Goal: Information Seeking & Learning: Learn about a topic

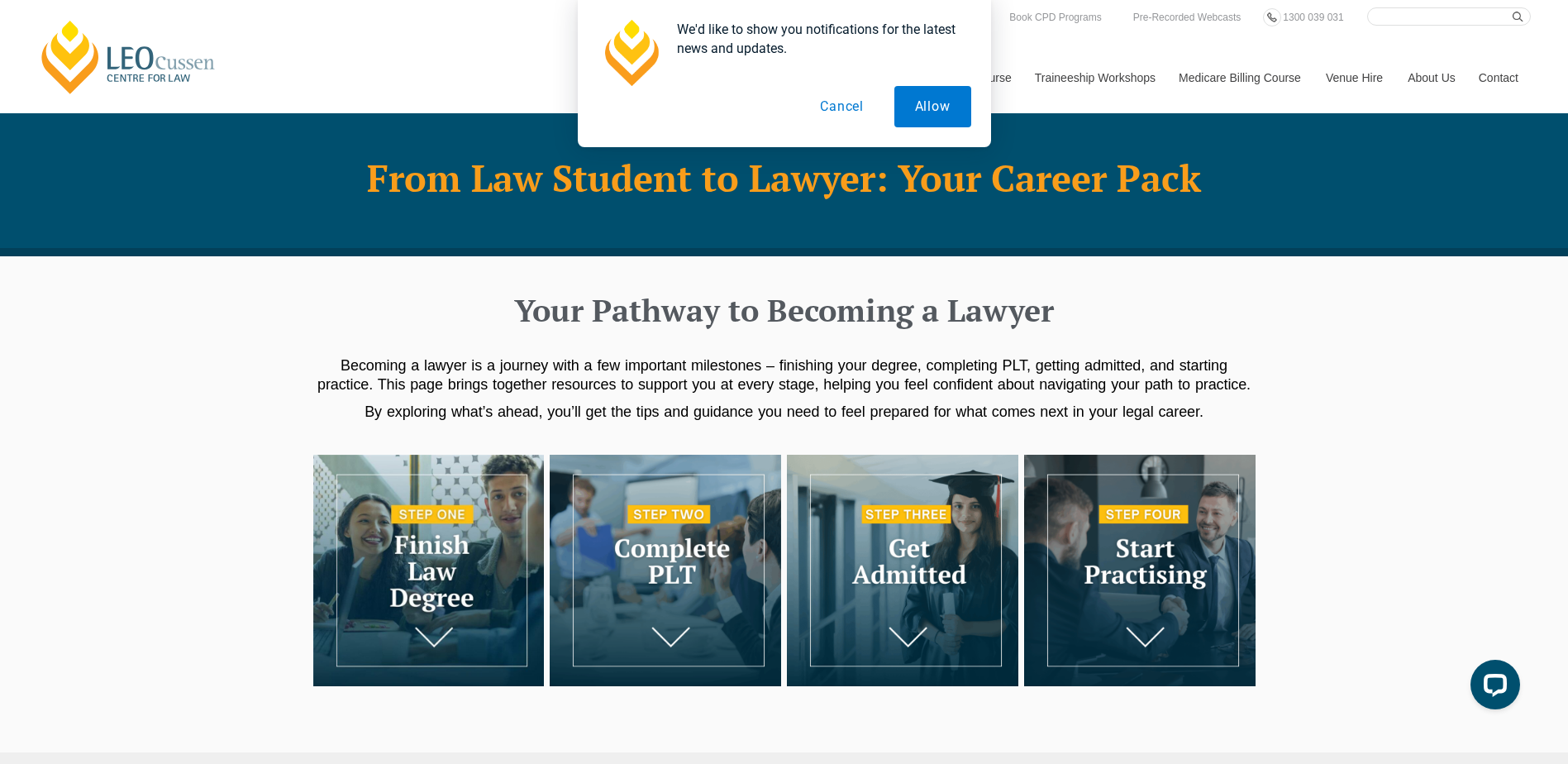
click at [860, 111] on button "Cancel" at bounding box center [841, 106] width 85 height 41
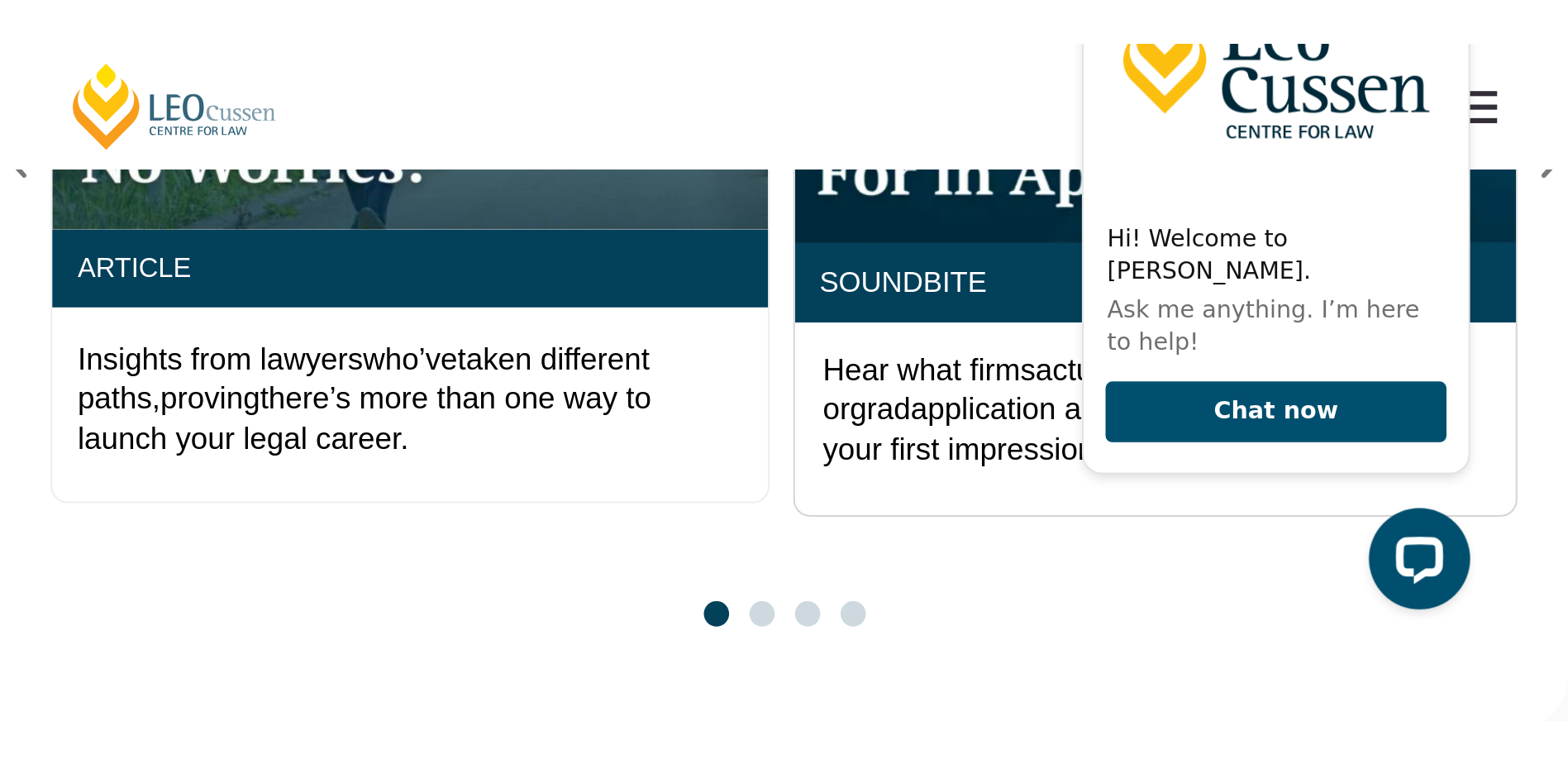
scroll to position [3308, 0]
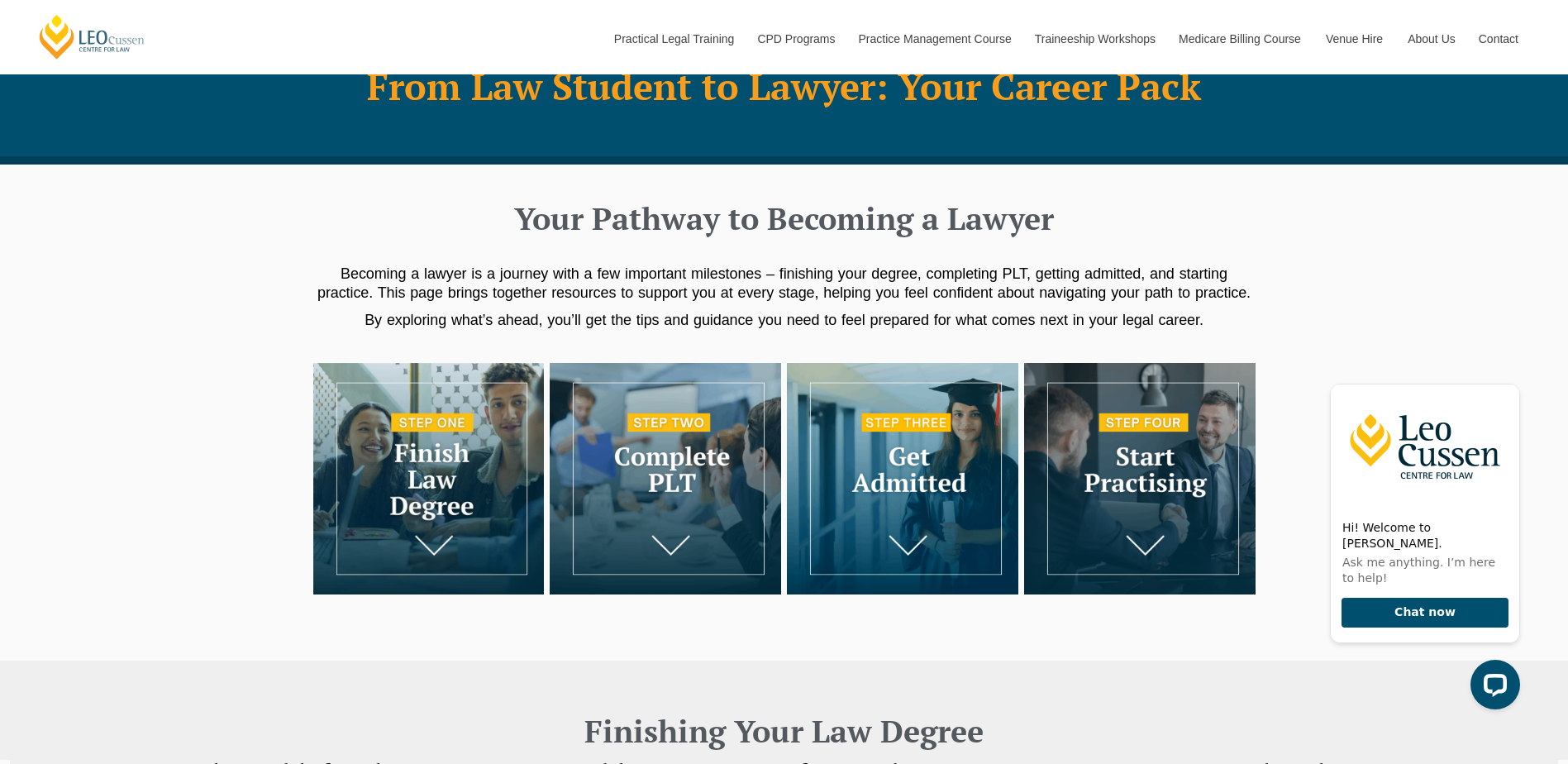
scroll to position [248, 0]
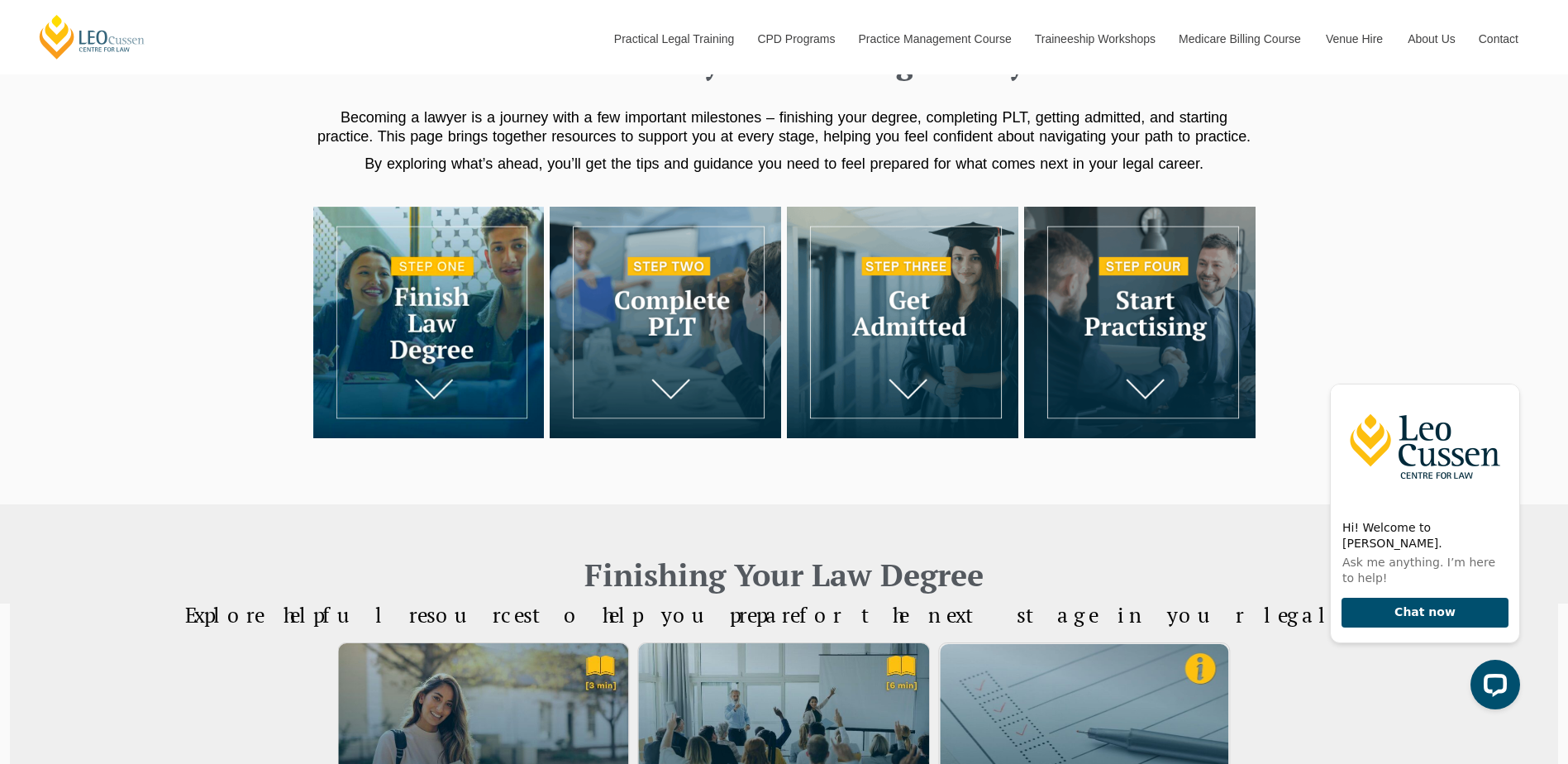
click at [452, 305] on img at bounding box center [429, 322] width 231 height 231
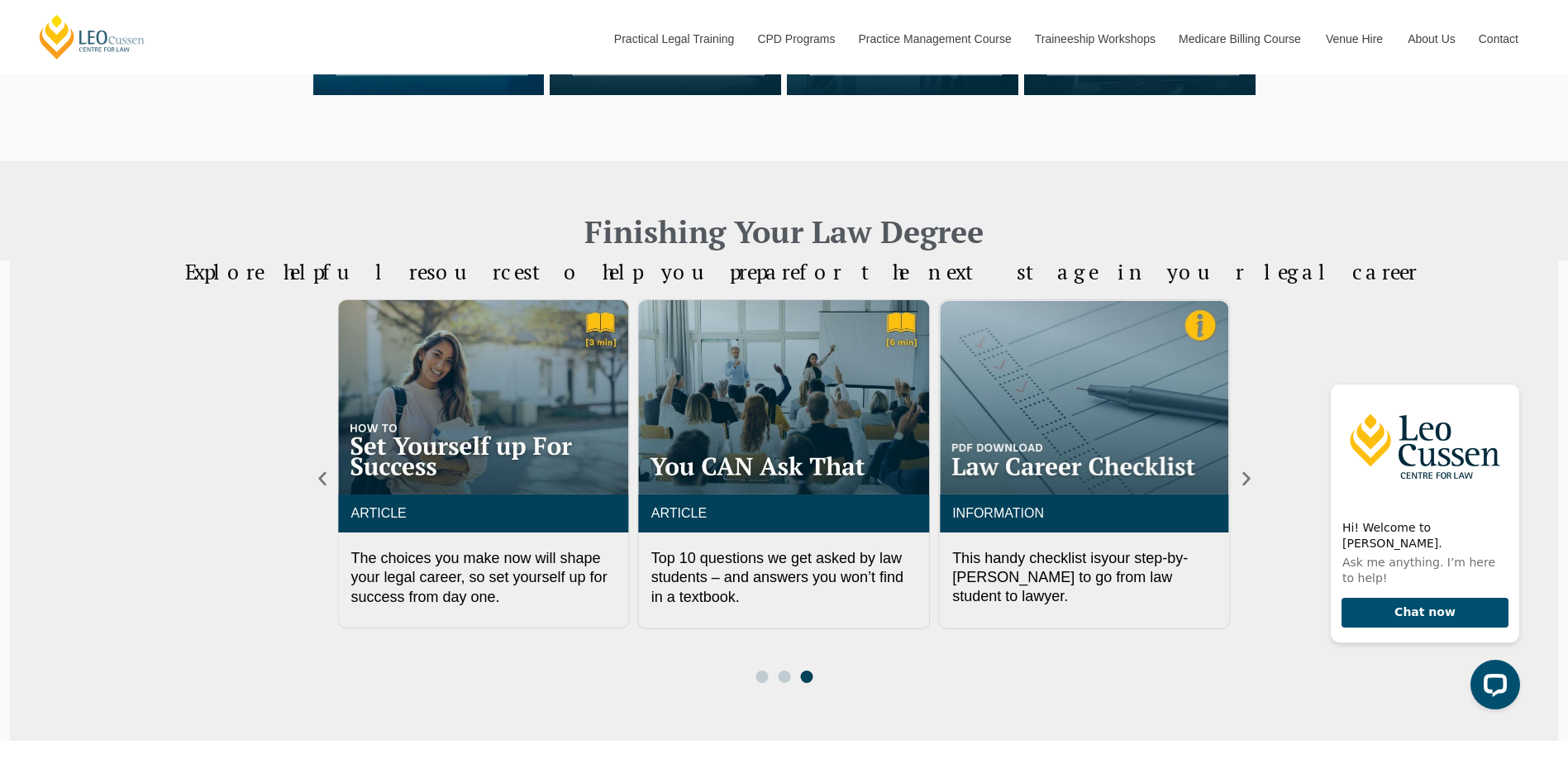
scroll to position [752, 0]
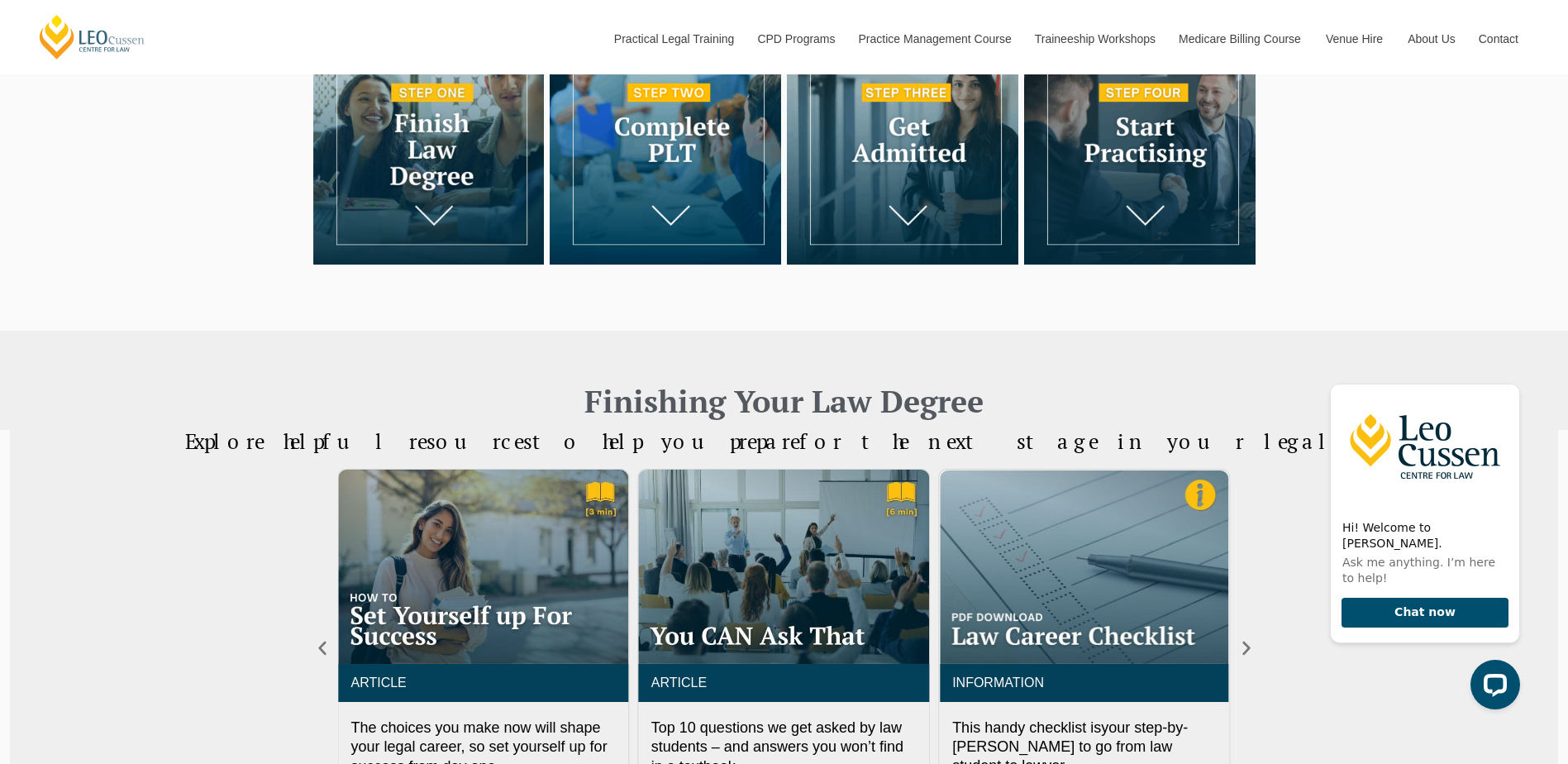
click at [693, 213] on img at bounding box center [665, 149] width 231 height 231
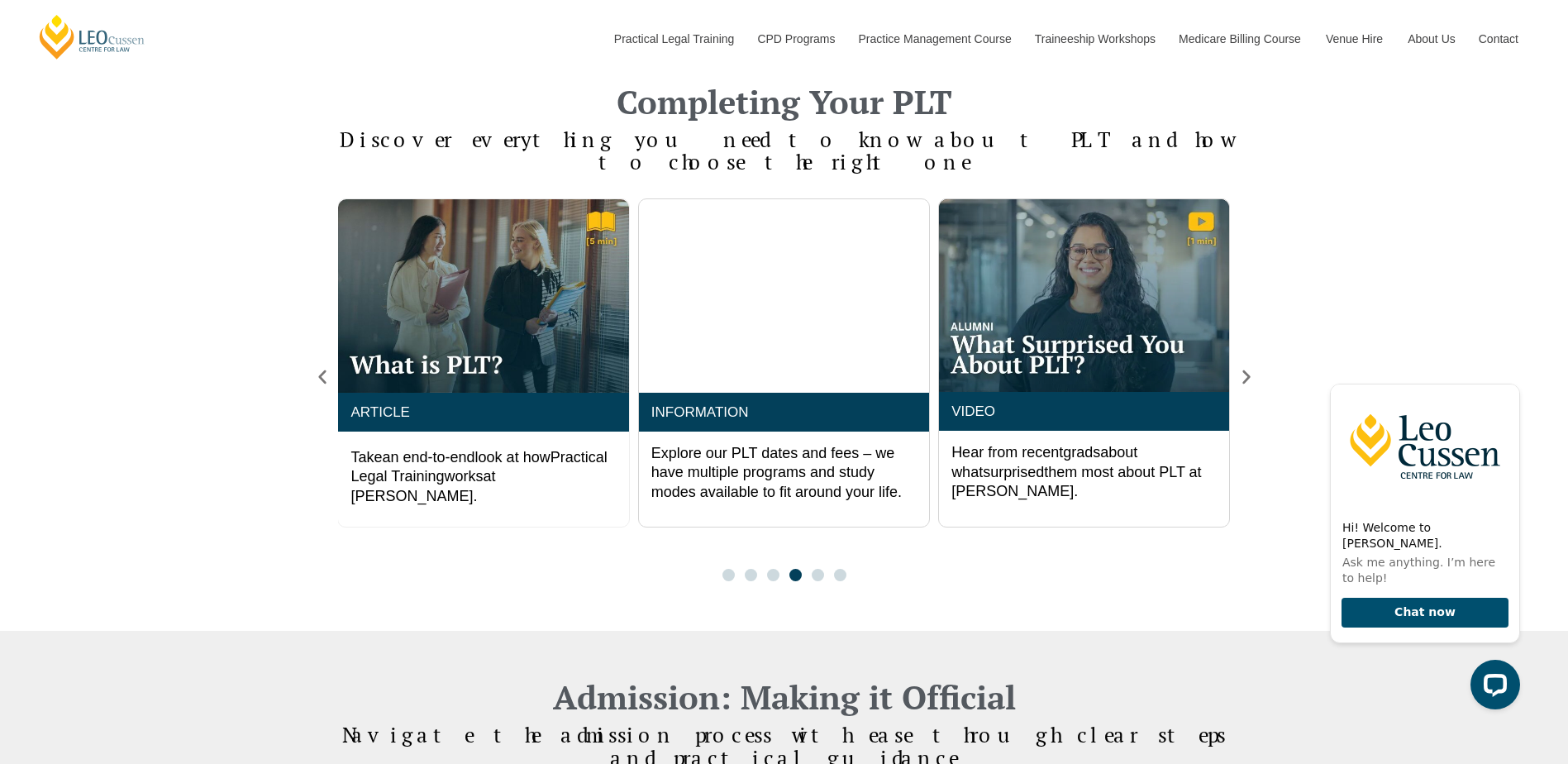
scroll to position [1382, 0]
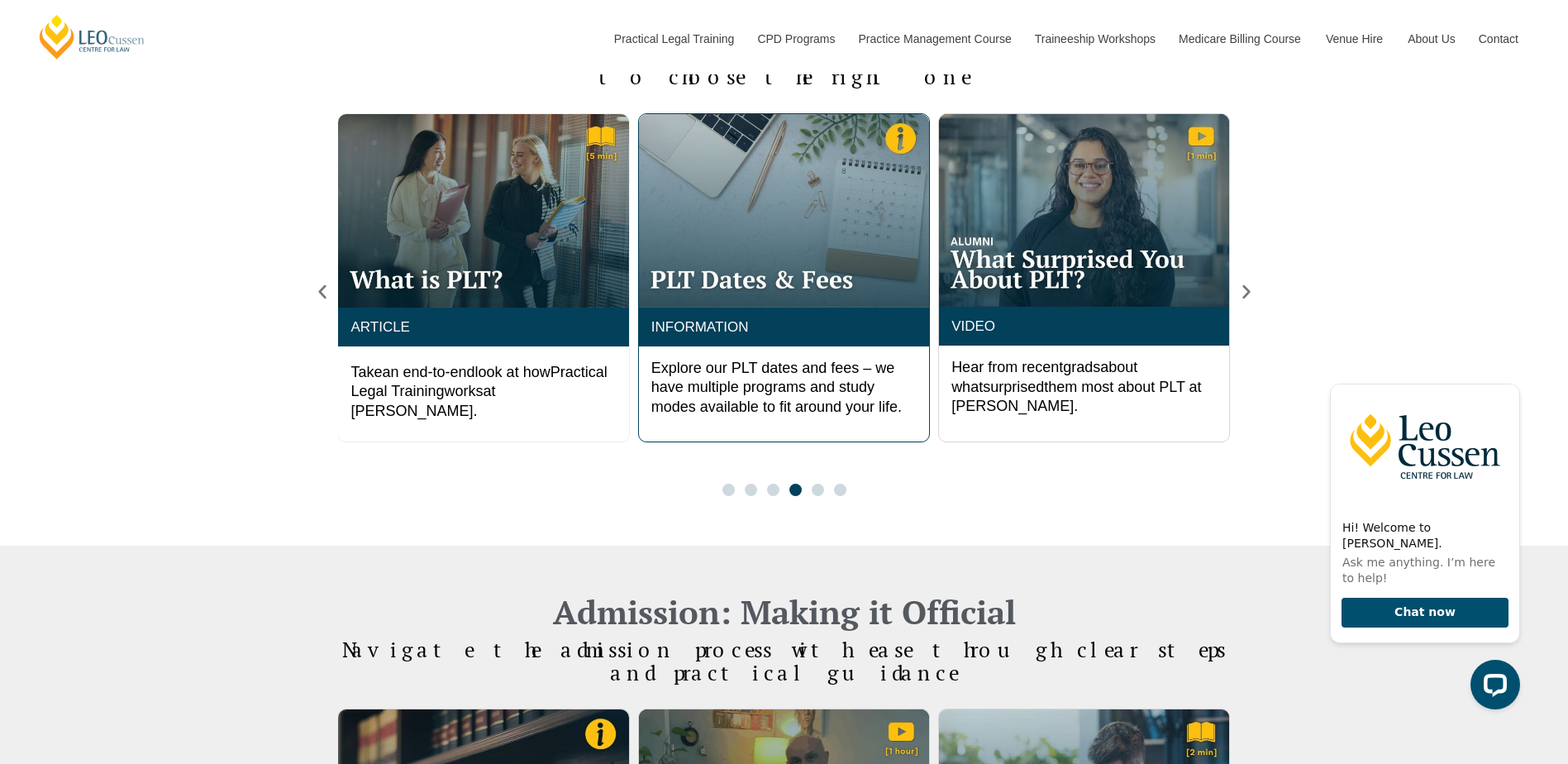
click at [846, 241] on img "5 / 6" at bounding box center [784, 210] width 290 height 193
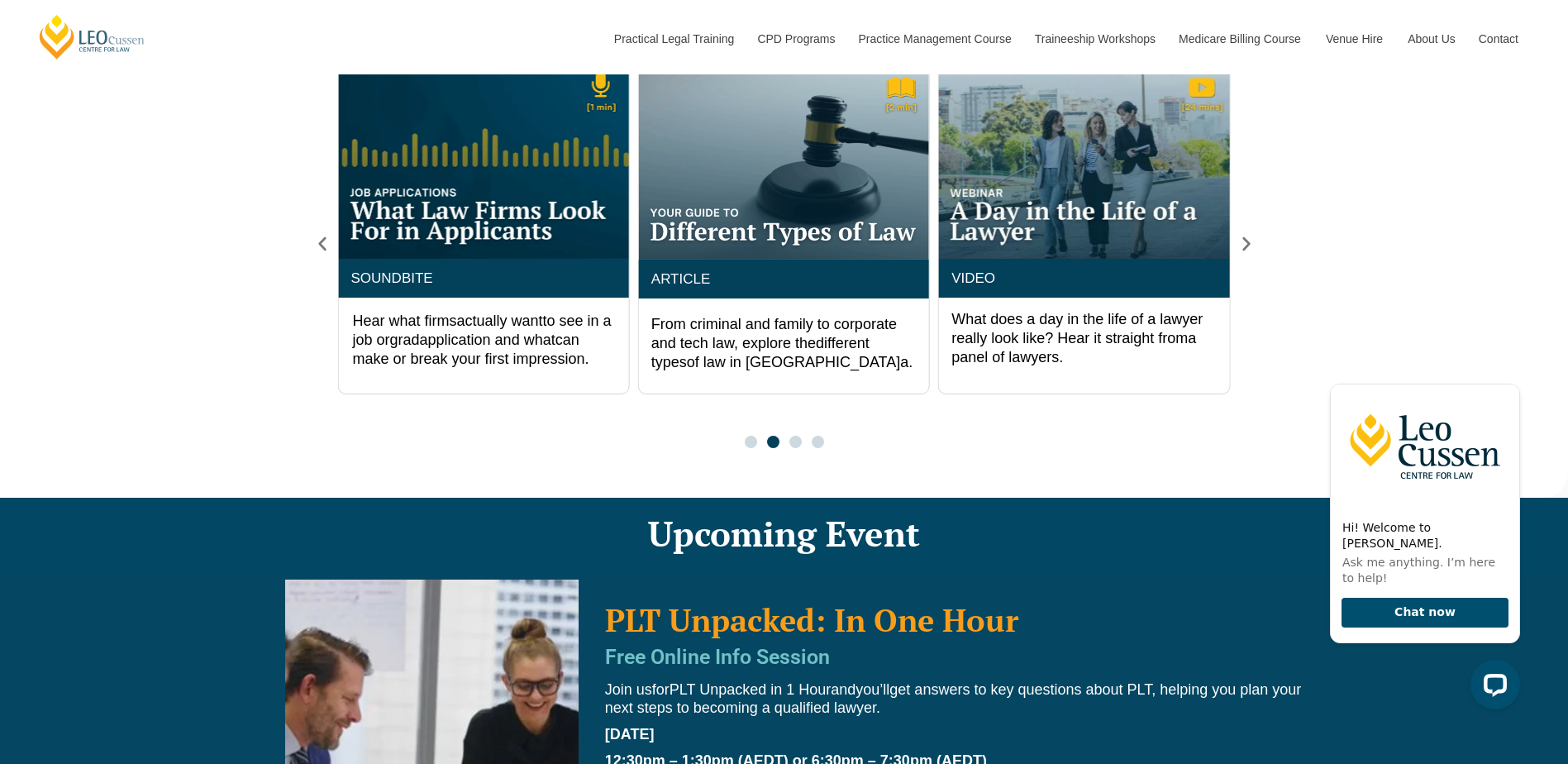
scroll to position [3143, 0]
